Goal: Task Accomplishment & Management: Manage account settings

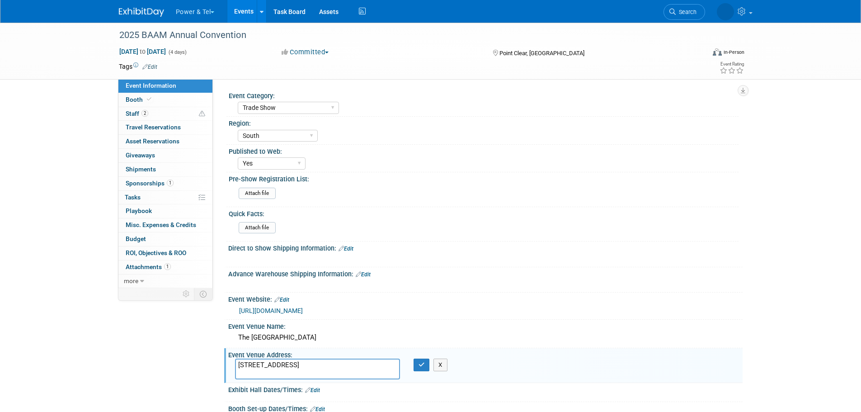
select select "Trade Show"
select select "South"
select select "Yes"
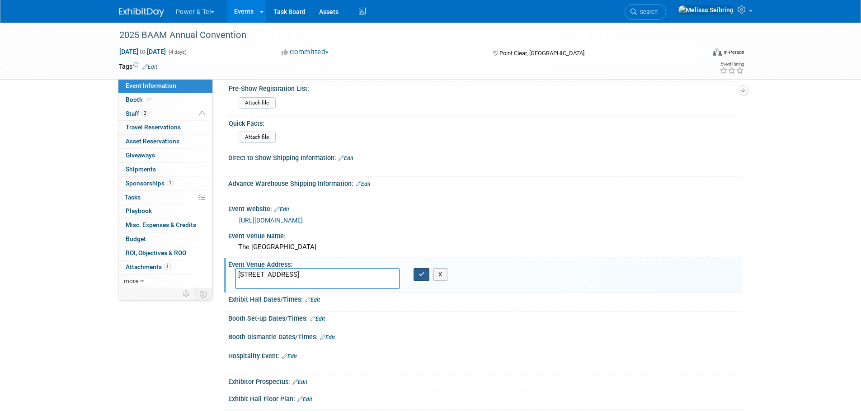
click at [424, 274] on icon "button" at bounding box center [422, 274] width 6 height 6
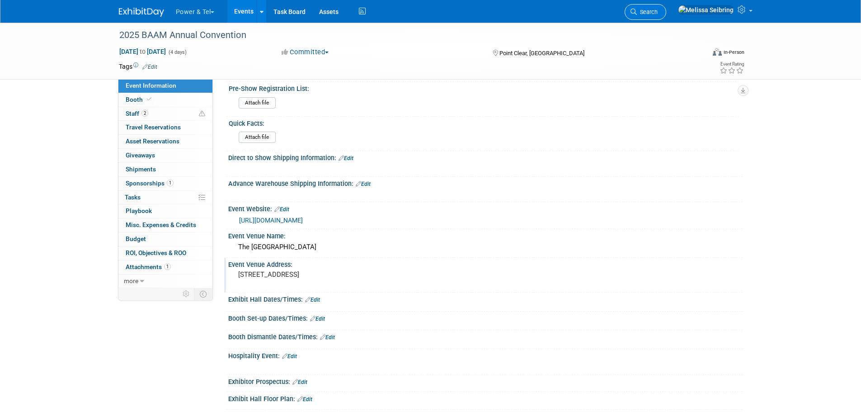
click at [658, 11] on span "Search" at bounding box center [647, 12] width 21 height 7
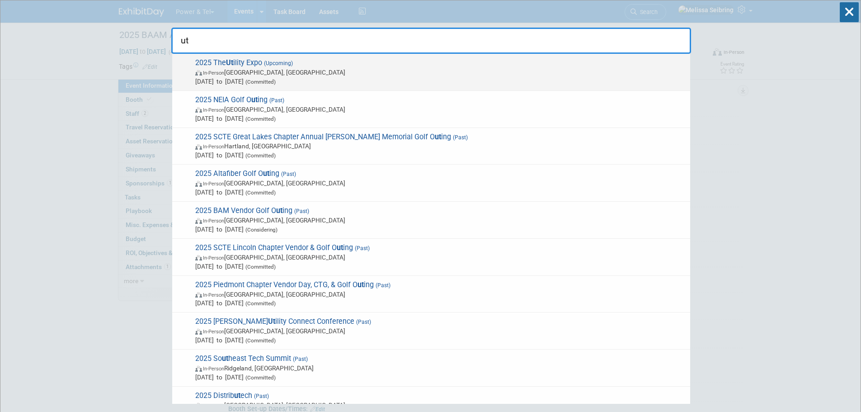
type input "ut"
click at [219, 58] on span "2025 The Ut ility Expo (Upcoming) In-Person Louisville, KY Oct 7, 2025 to Oct 9…" at bounding box center [439, 72] width 493 height 28
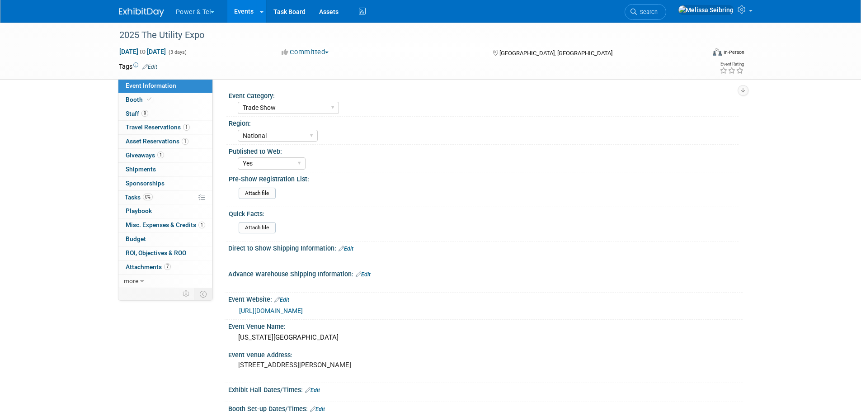
select select "Trade Show"
select select "National"
select select "Yes"
click at [130, 114] on span "Staff 9" at bounding box center [137, 113] width 23 height 7
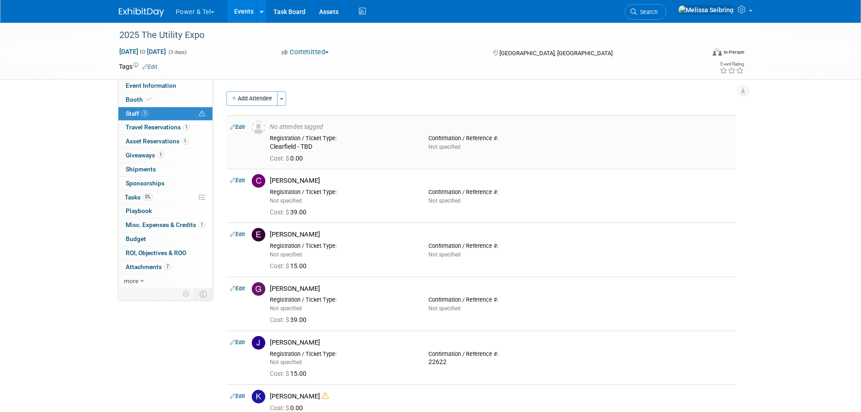
click at [236, 127] on link "Edit" at bounding box center [237, 127] width 15 height 6
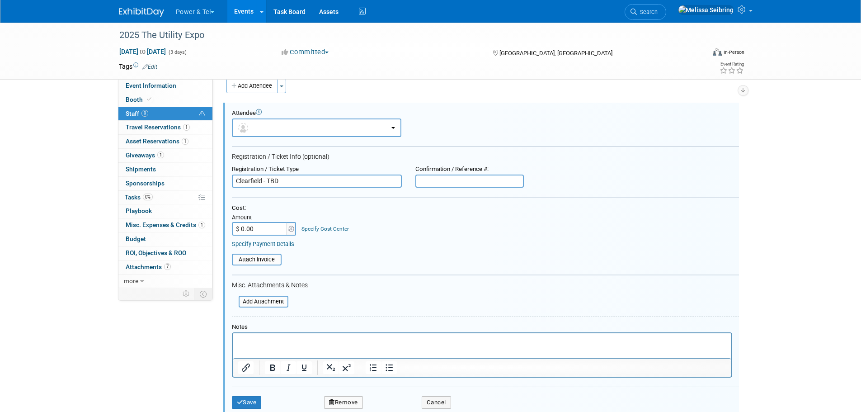
click at [327, 175] on input "Clearfield - TBD" at bounding box center [317, 182] width 170 height 14
type input "Clearfield - [PERSON_NAME] (cld) registered them"
click at [649, 174] on div "Registration / Ticket Type Clearfield - [PERSON_NAME] (cld) registered them Con…" at bounding box center [485, 176] width 521 height 23
click at [246, 405] on button "Save" at bounding box center [247, 402] width 30 height 13
